Goal: Navigation & Orientation: Find specific page/section

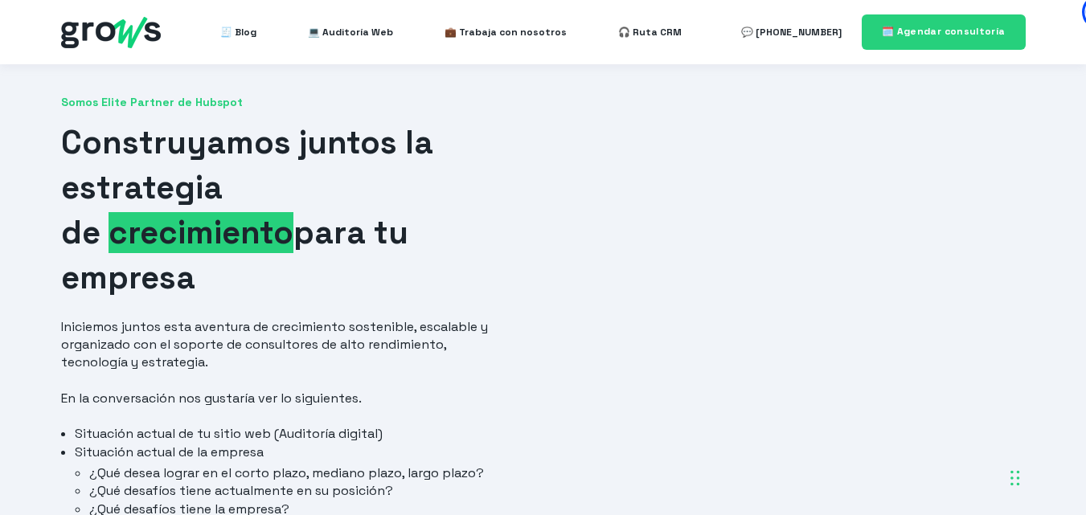
scroll to position [402, 0]
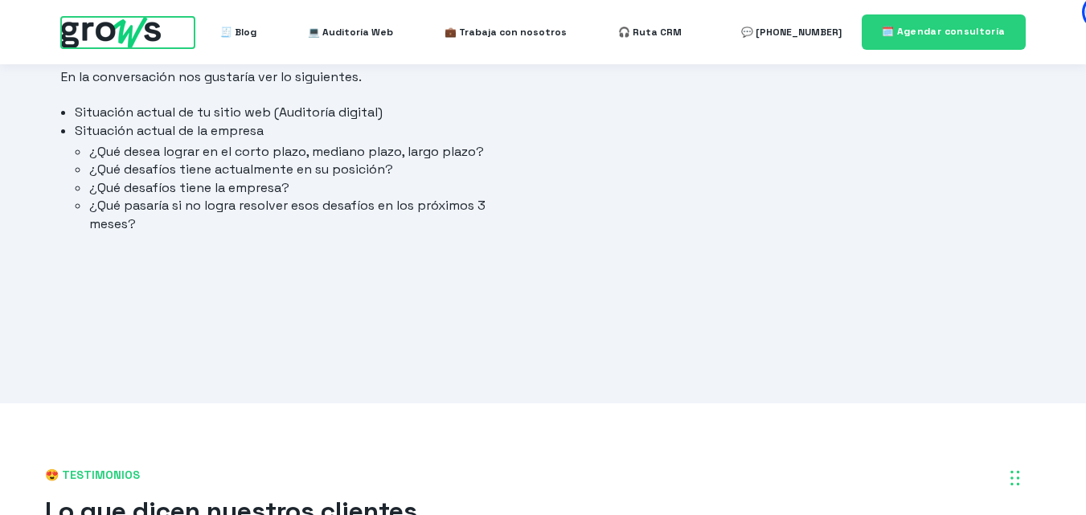
click at [151, 47] on img at bounding box center [111, 32] width 100 height 31
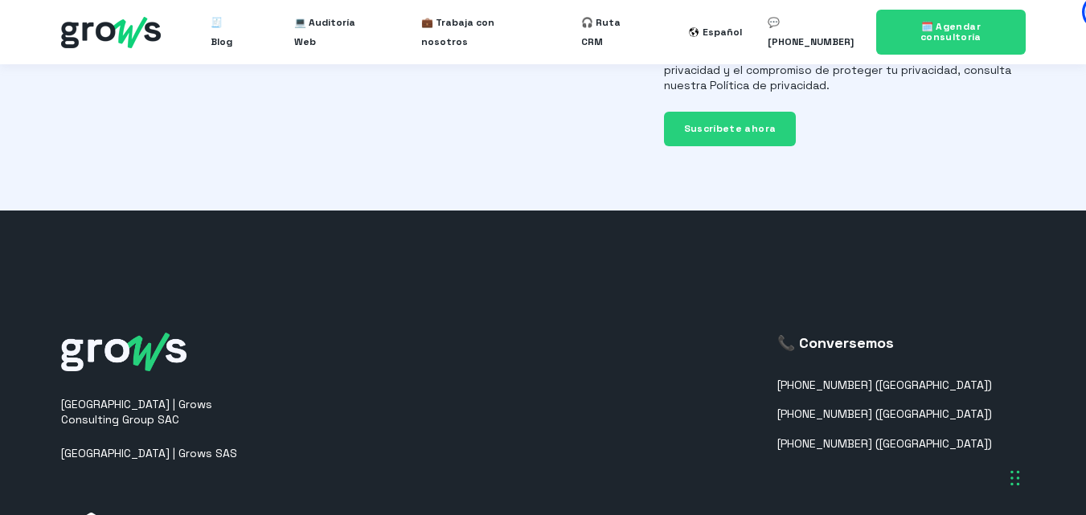
scroll to position [4311, 0]
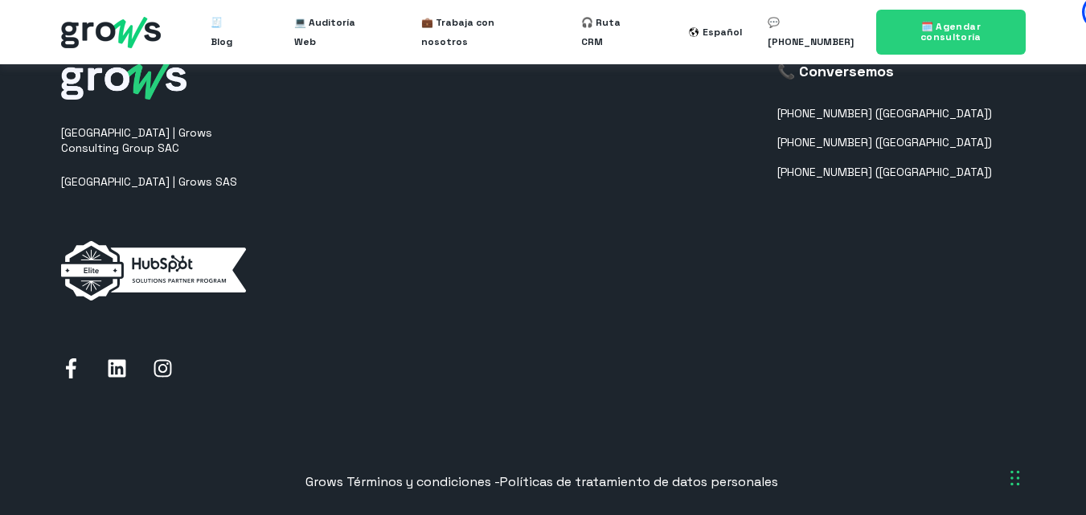
drag, startPoint x: 0, startPoint y: 0, endPoint x: 636, endPoint y: 504, distance: 811.6
click at [72, 358] on icon at bounding box center [71, 368] width 10 height 20
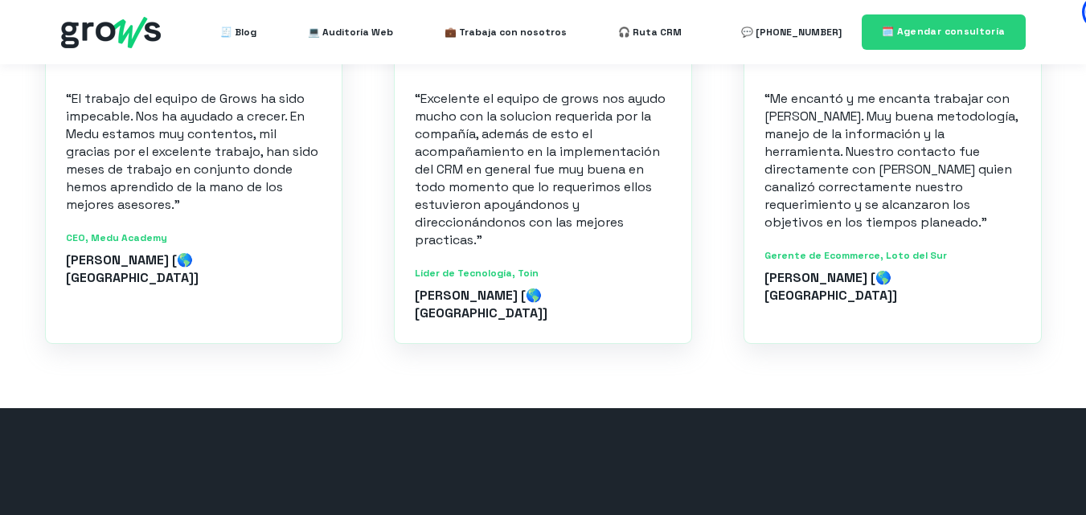
scroll to position [1366, 0]
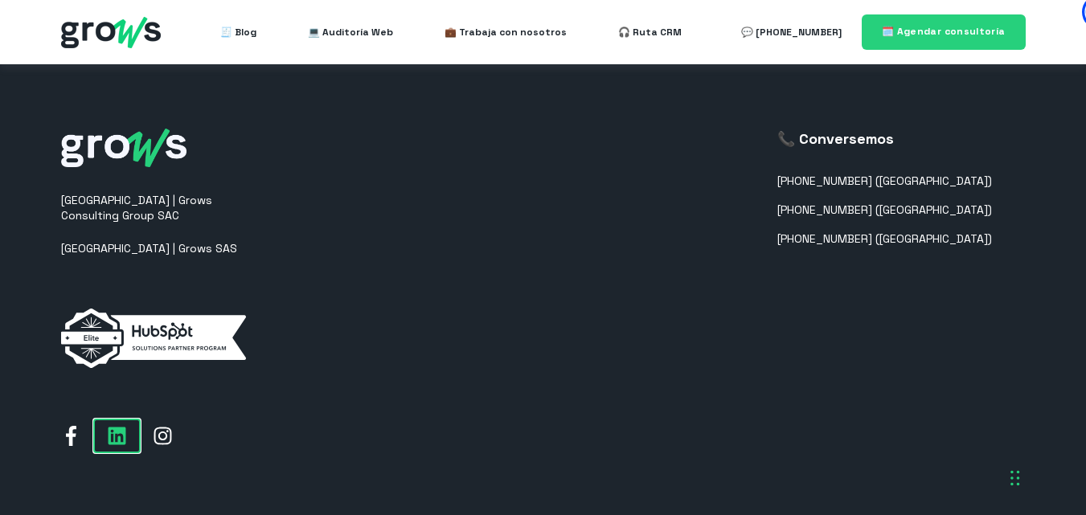
click at [127, 419] on link at bounding box center [117, 435] width 46 height 33
